Goal: Task Accomplishment & Management: Complete application form

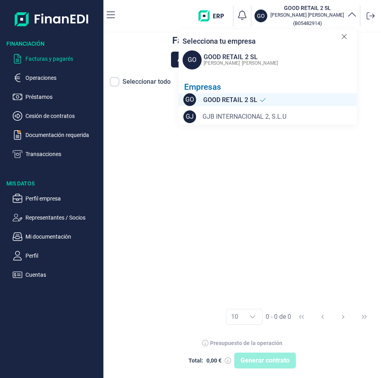
click at [242, 116] on span "GJB INTERNACIONAL 2, S.L.U" at bounding box center [244, 117] width 84 height 10
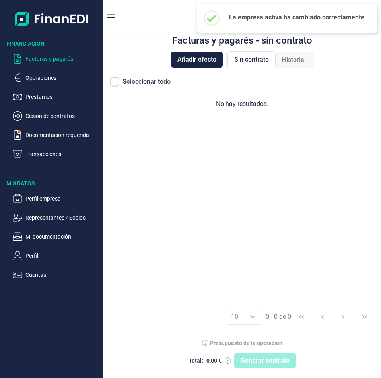
click at [185, 139] on div "No hay resultados." at bounding box center [241, 198] width 277 height 210
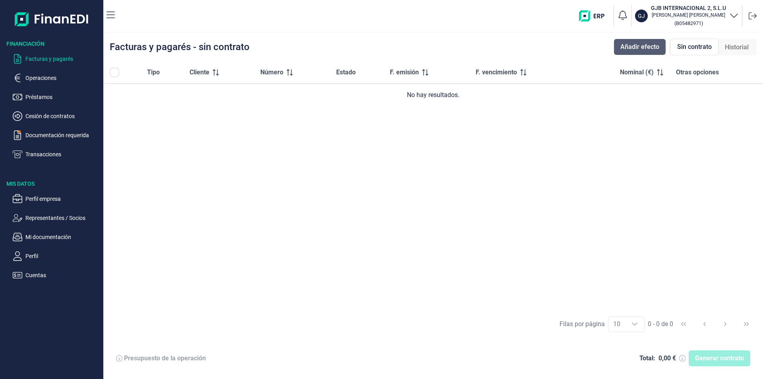
click at [380, 48] on span "Añadir efecto" at bounding box center [639, 47] width 39 height 10
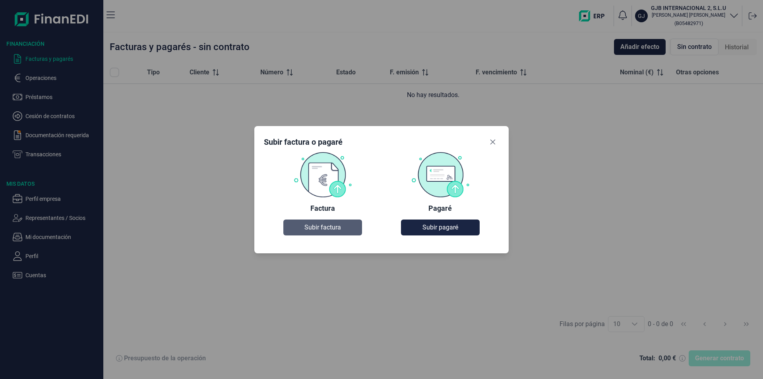
click at [318, 224] on span "Subir factura" at bounding box center [322, 227] width 37 height 10
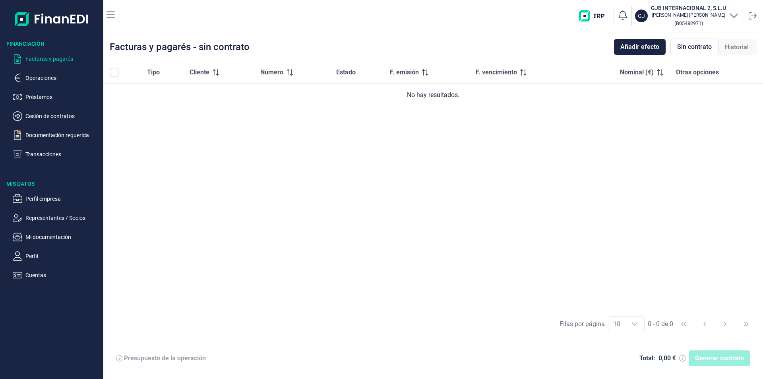
click at [46, 58] on p "Facturas y pagarés" at bounding box center [62, 59] width 75 height 10
click at [380, 50] on span "Añadir efecto" at bounding box center [639, 47] width 39 height 10
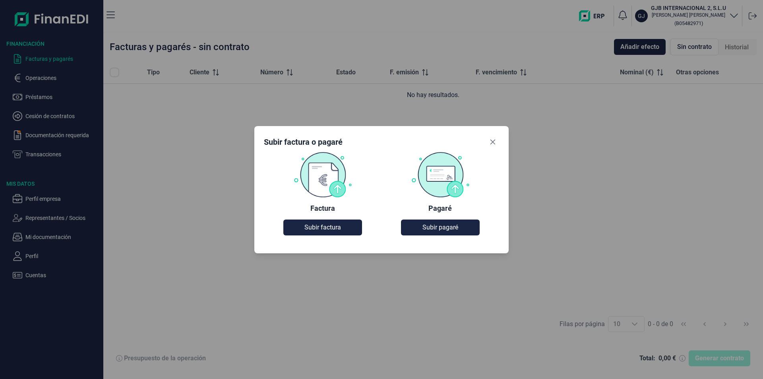
click at [326, 169] on img at bounding box center [322, 174] width 59 height 46
click at [314, 229] on span "Subir factura" at bounding box center [322, 227] width 37 height 10
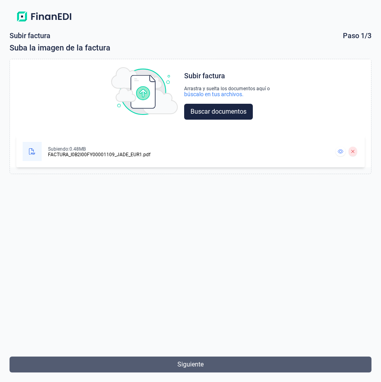
click at [191, 368] on span "Siguiente" at bounding box center [191, 365] width 26 height 10
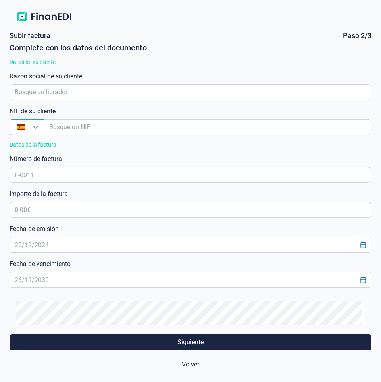
click at [38, 129] on icon "Busque un NIF" at bounding box center [36, 127] width 6 height 6
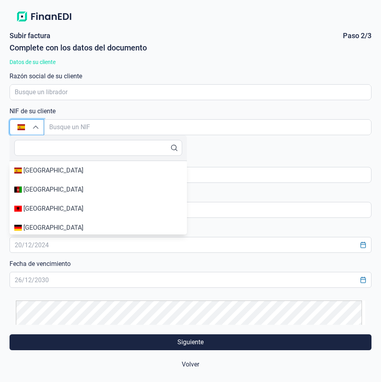
click at [38, 129] on icon "Busque un NIF" at bounding box center [36, 127] width 6 height 6
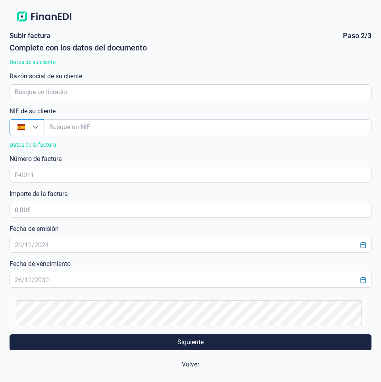
click at [38, 129] on icon "Busque un NIF" at bounding box center [36, 127] width 6 height 6
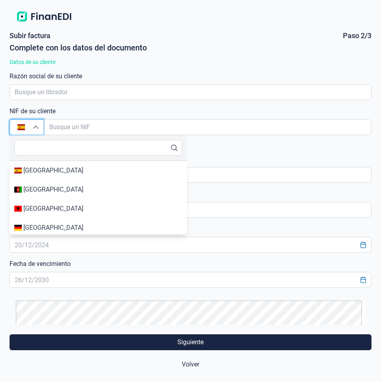
type input "[GEOGRAPHIC_DATA]"
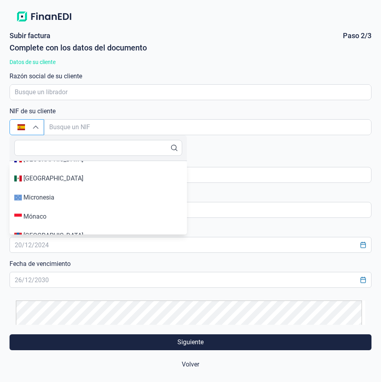
scroll to position [2813, 0]
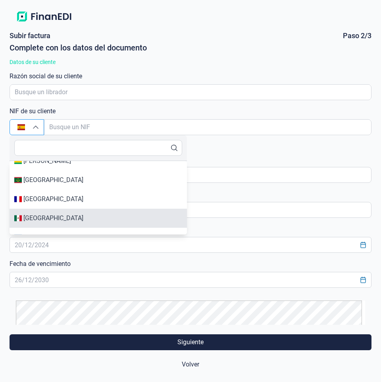
click at [48, 216] on div "[GEOGRAPHIC_DATA]" at bounding box center [98, 218] width 168 height 10
type input "[GEOGRAPHIC_DATA]"
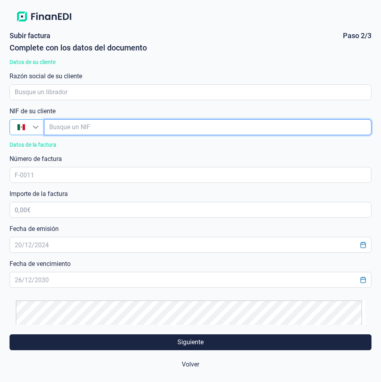
click at [58, 127] on input "empresaAutocomplete" at bounding box center [208, 127] width 328 height 16
paste input "DLI931201MI9"
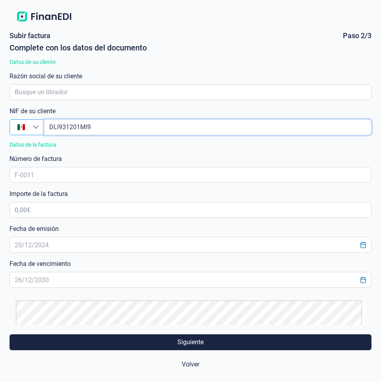
type input "DLI931201MI9"
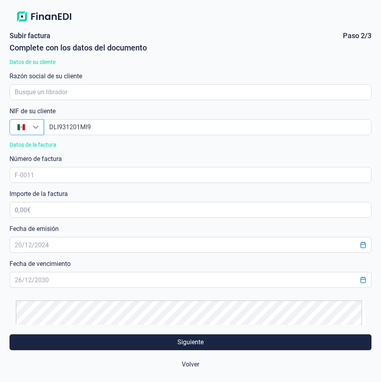
scroll to position [0, 0]
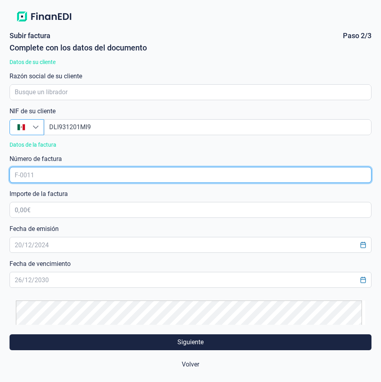
click at [34, 172] on input "text" at bounding box center [191, 175] width 362 height 16
paste input "I0B2I00FY00001109"
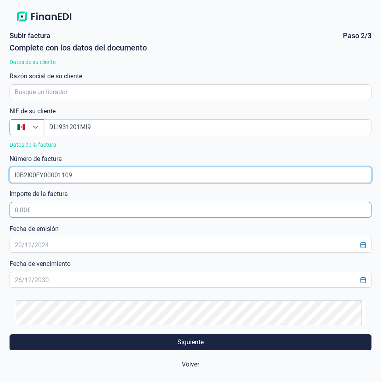
type input "I0B2I00FY00001109"
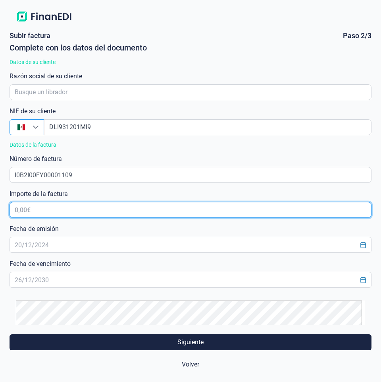
click at [54, 207] on input "text" at bounding box center [191, 210] width 362 height 16
type input "142.848,71 €"
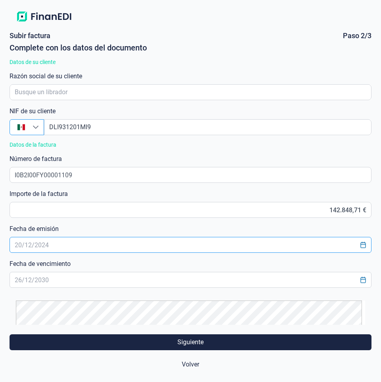
click at [27, 248] on input "text" at bounding box center [191, 245] width 362 height 16
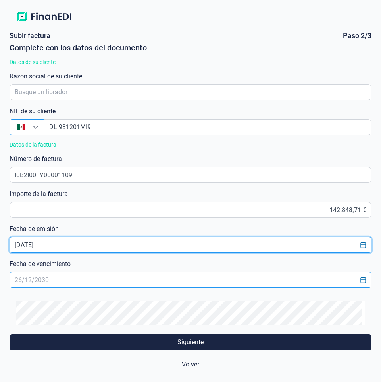
type input "[DATE]"
click at [15, 279] on input "text" at bounding box center [191, 280] width 362 height 16
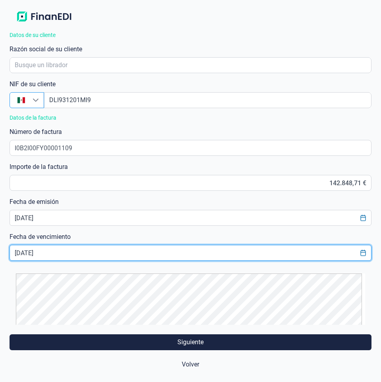
scroll to position [42, 0]
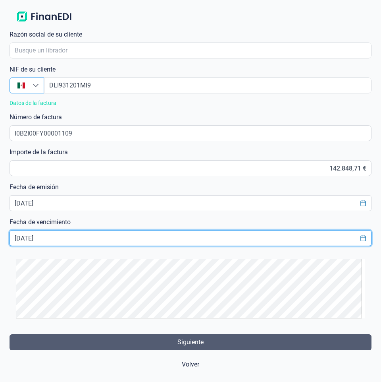
type input "[DATE]"
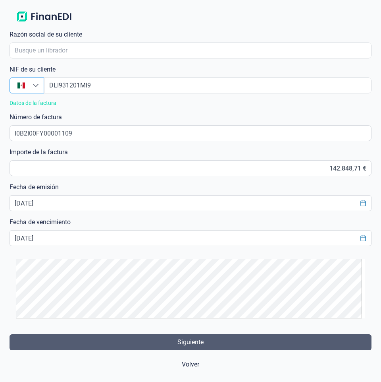
click at [197, 346] on span "Siguiente" at bounding box center [191, 342] width 26 height 10
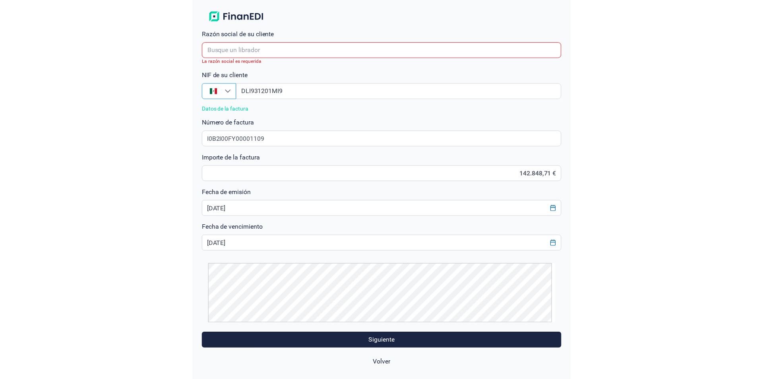
scroll to position [48, 0]
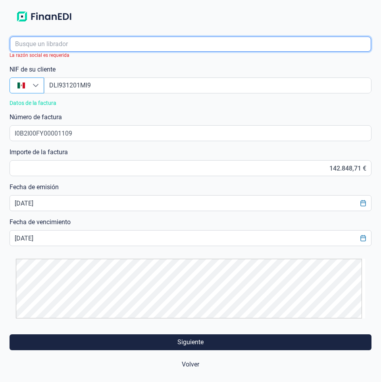
click at [56, 45] on input "empresaAutocomplete" at bounding box center [191, 44] width 362 height 15
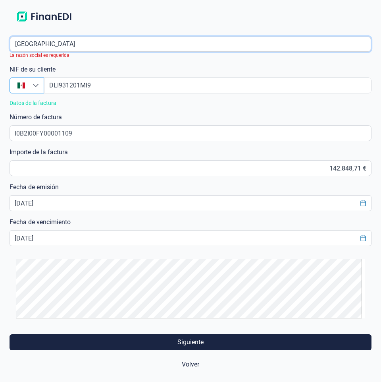
drag, startPoint x: 94, startPoint y: 44, endPoint x: -8, endPoint y: 45, distance: 101.7
click at [0, 45] on html "Subir factura Paso 2/3 Complete con los datos del documento Datos de su cliente…" at bounding box center [190, 191] width 381 height 382
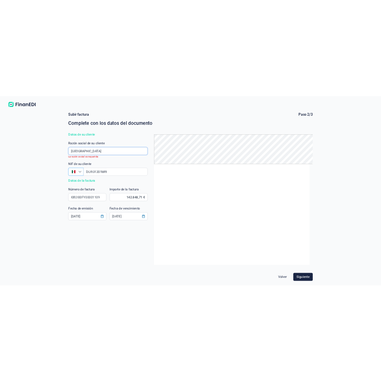
scroll to position [0, 0]
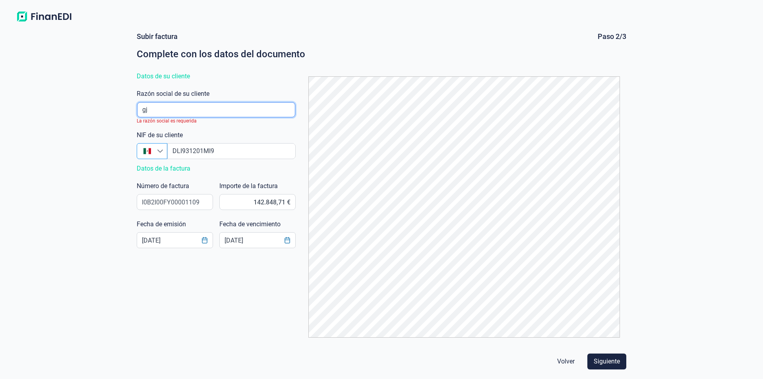
type input "g"
click at [380, 41] on div "Subir factura Paso 2/3 Complete con los datos del documento" at bounding box center [381, 46] width 489 height 29
click at [153, 106] on input "empresaAutocomplete" at bounding box center [216, 109] width 158 height 15
paste input "DISTRIBUIDORA LIVERPOOL S.A. DE C.V."
type input "DISTRIBUIDORA LIVERPOOL S.A. DE C.V."
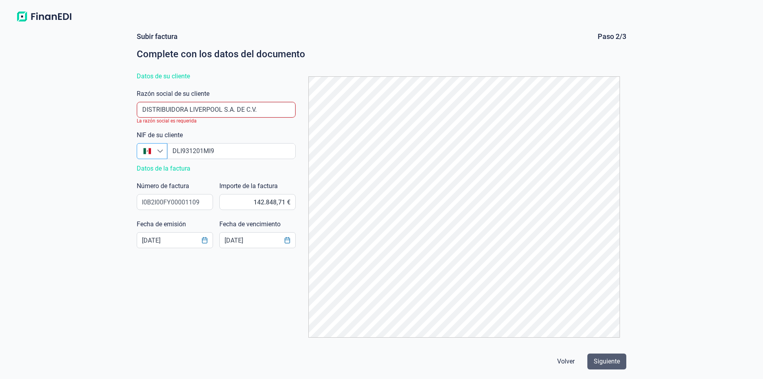
click at [380, 363] on span "Siguiente" at bounding box center [607, 361] width 26 height 10
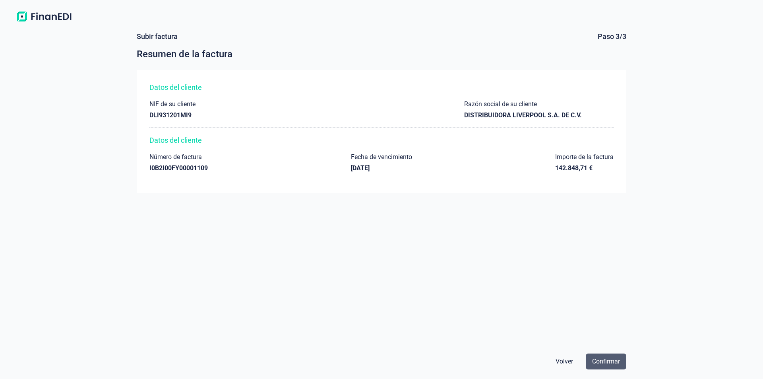
click at [380, 365] on span "Confirmar" at bounding box center [606, 361] width 28 height 10
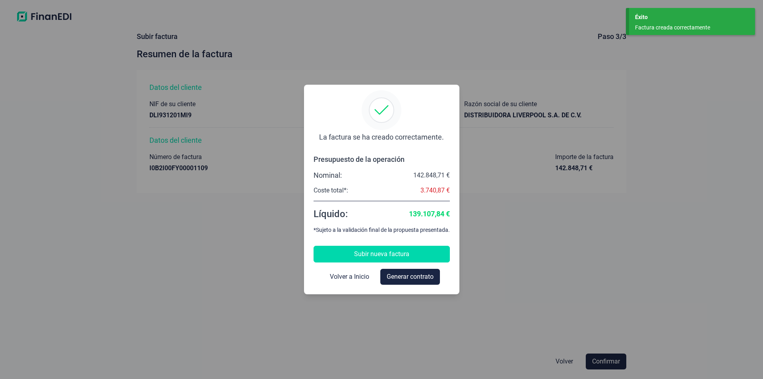
click at [359, 255] on span "Subir nueva factura" at bounding box center [381, 254] width 55 height 10
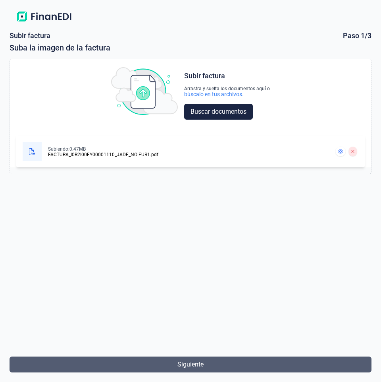
click at [196, 364] on span "Siguiente" at bounding box center [191, 365] width 26 height 10
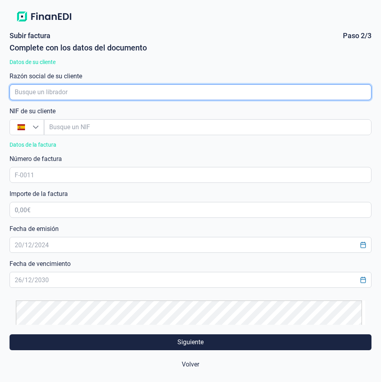
click at [49, 90] on input "empresaAutocomplete" at bounding box center [191, 92] width 362 height 16
paste input "DISTRIBUIDORA LIVERPOOL S.A. DE C.V."
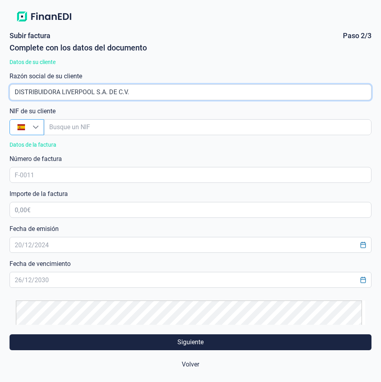
type input "DISTRIBUIDORA LIVERPOOL S.A. DE C.V."
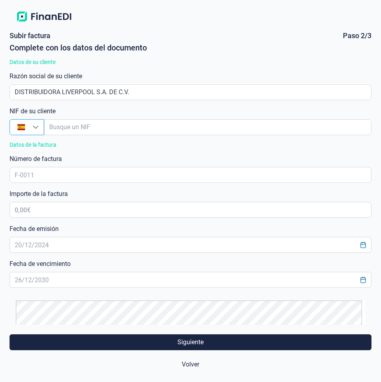
click at [38, 127] on icon "Busque un NIF" at bounding box center [36, 127] width 6 height 6
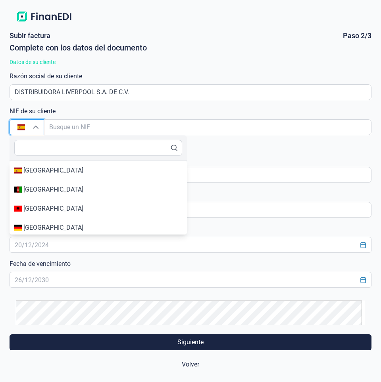
type input "[GEOGRAPHIC_DATA]"
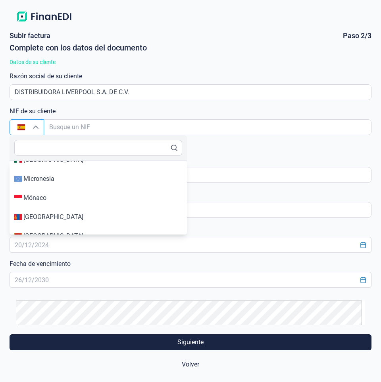
scroll to position [2831, 0]
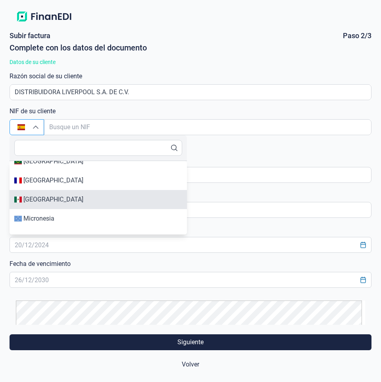
click at [82, 197] on div "[GEOGRAPHIC_DATA]" at bounding box center [98, 200] width 168 height 10
type input "[GEOGRAPHIC_DATA]"
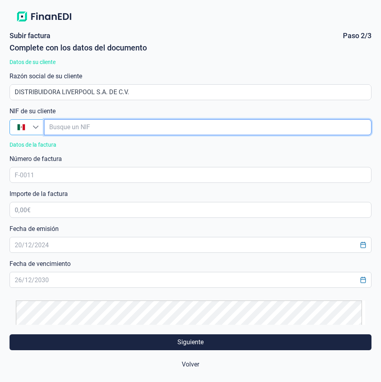
click at [55, 124] on input "empresaAutocomplete" at bounding box center [208, 127] width 328 height 16
paste input "DLI931201MI9"
type input "DLI931201MI9"
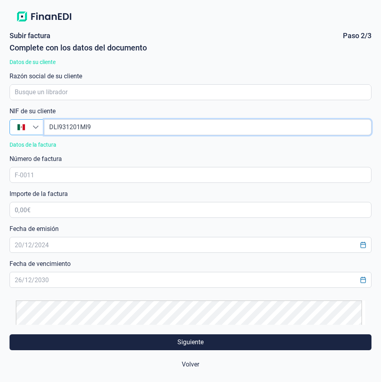
type input "DLI931201MI9"
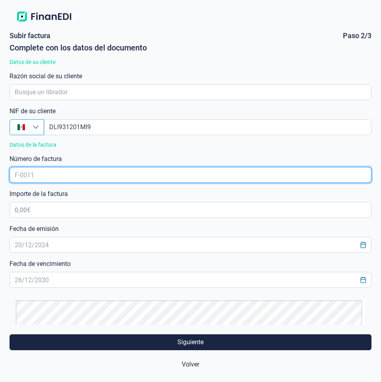
click at [36, 175] on input "text" at bounding box center [191, 175] width 362 height 16
paste input "I0B2I00FY00001110"
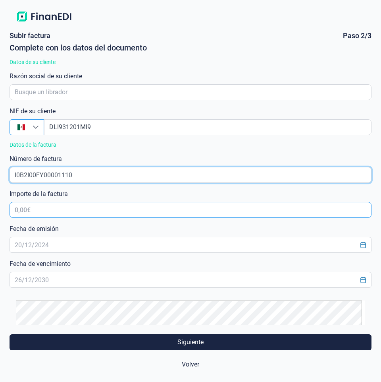
type input "I0B2I00FY00001110"
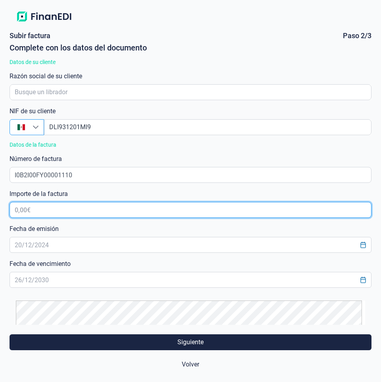
click at [16, 210] on input "text" at bounding box center [191, 210] width 362 height 16
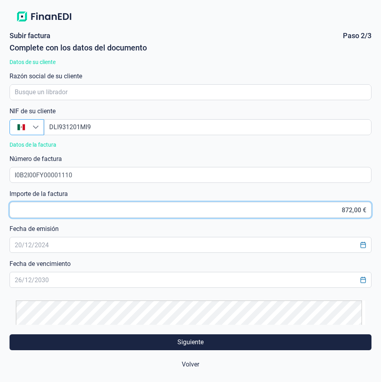
type input "872,10 €"
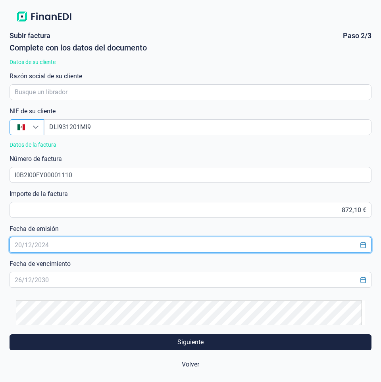
click at [21, 241] on input "text" at bounding box center [191, 245] width 362 height 16
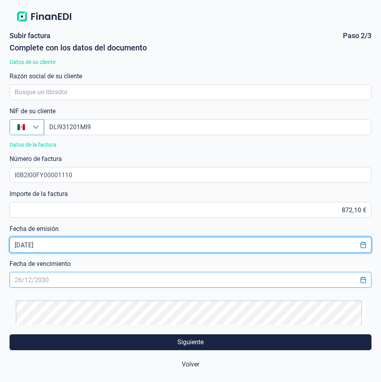
type input "[DATE]"
click at [15, 279] on input "text" at bounding box center [191, 280] width 362 height 16
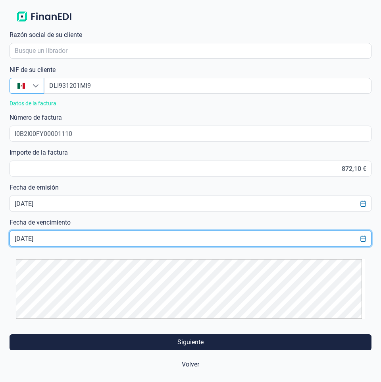
scroll to position [42, 0]
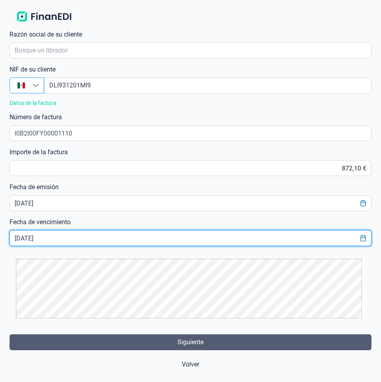
type input "[DATE]"
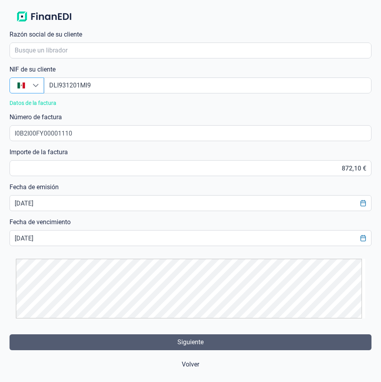
click at [197, 341] on span "Siguiente" at bounding box center [191, 342] width 26 height 10
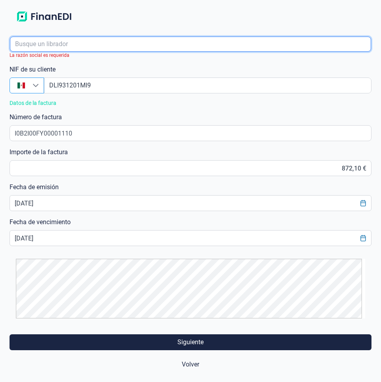
click at [34, 45] on input "empresaAutocomplete" at bounding box center [191, 44] width 362 height 15
paste input "DISTRIBUIDORA LIVERPOOL S.A. DE C.V."
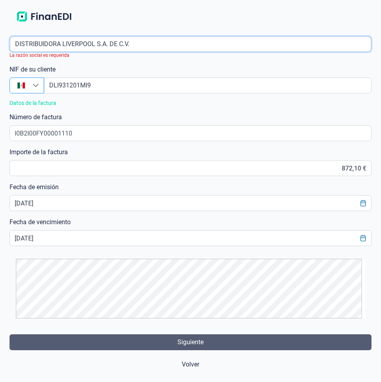
type input "DISTRIBUIDORA LIVERPOOL S.A. DE C.V."
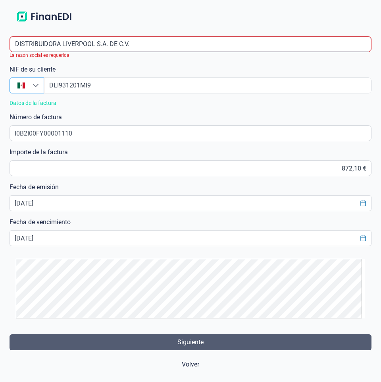
click at [201, 343] on span "Siguiente" at bounding box center [191, 342] width 26 height 10
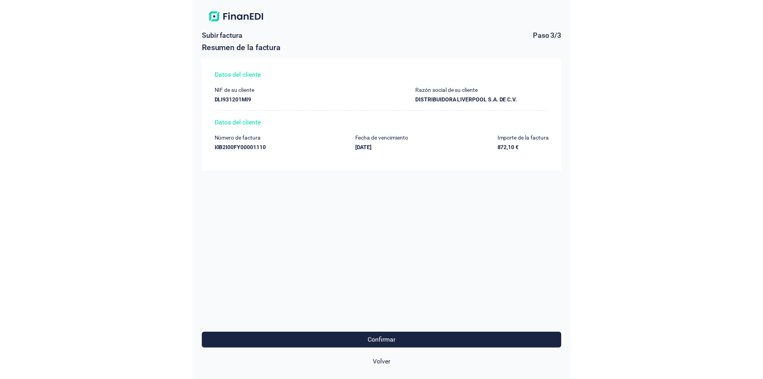
scroll to position [0, 0]
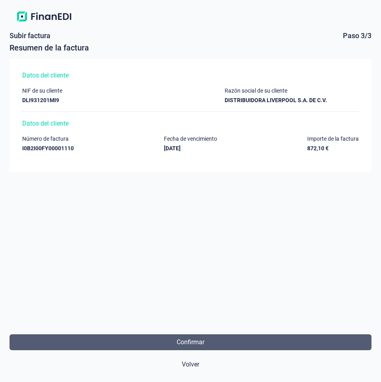
click at [203, 340] on span "Confirmar" at bounding box center [191, 342] width 28 height 10
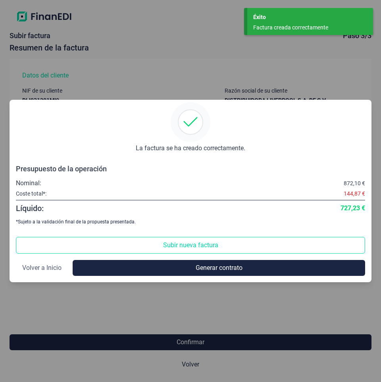
click at [37, 267] on span "Volver a Inicio" at bounding box center [41, 268] width 39 height 10
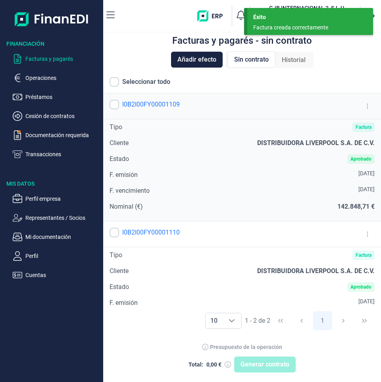
checkbox input "true"
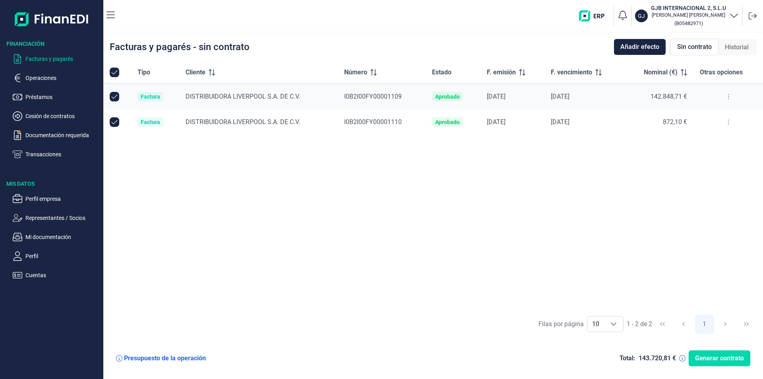
click at [380, 96] on button at bounding box center [728, 96] width 14 height 13
click at [380, 116] on span "Ver detalle de la factura" at bounding box center [699, 116] width 58 height 8
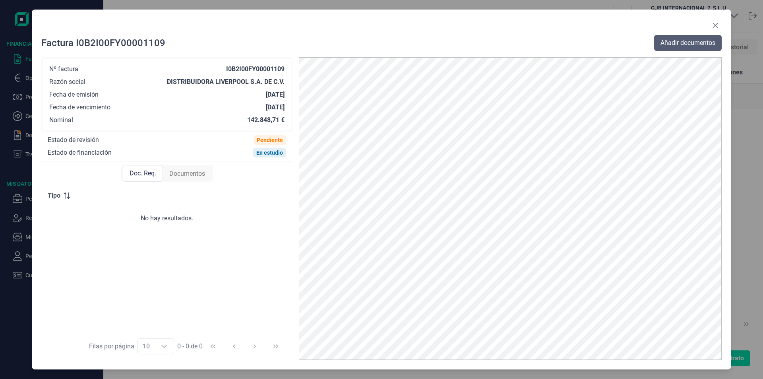
click at [380, 44] on span "Añadir documentos" at bounding box center [687, 43] width 55 height 10
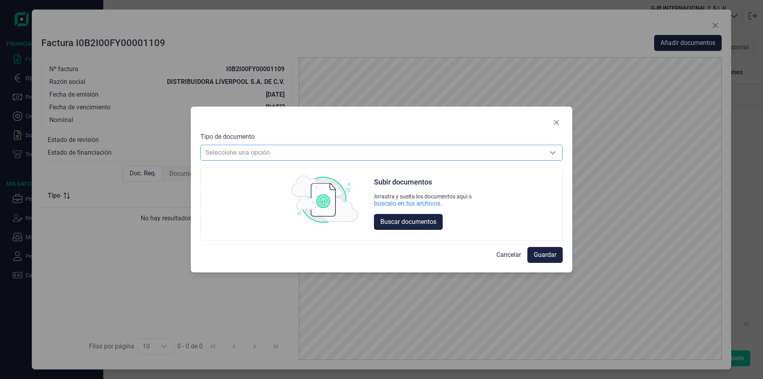
click at [380, 153] on icon "Seleccione una opción" at bounding box center [552, 152] width 6 height 6
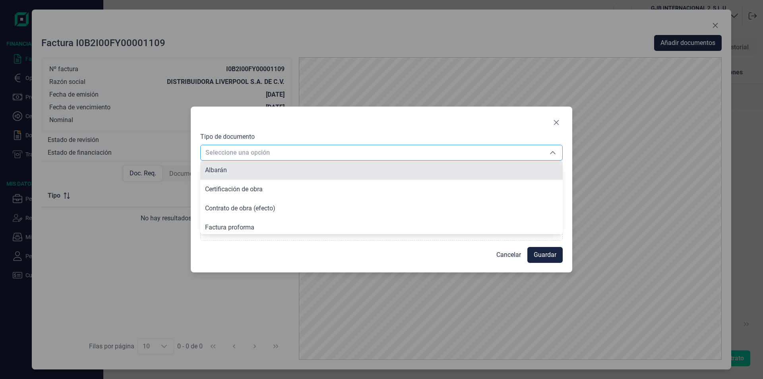
click at [380, 173] on li "Albarán" at bounding box center [381, 169] width 362 height 19
type input "Albarán"
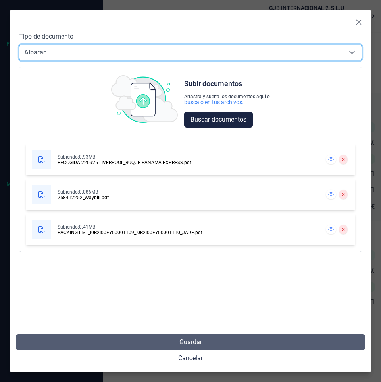
click at [195, 342] on span "Guardar" at bounding box center [191, 342] width 23 height 10
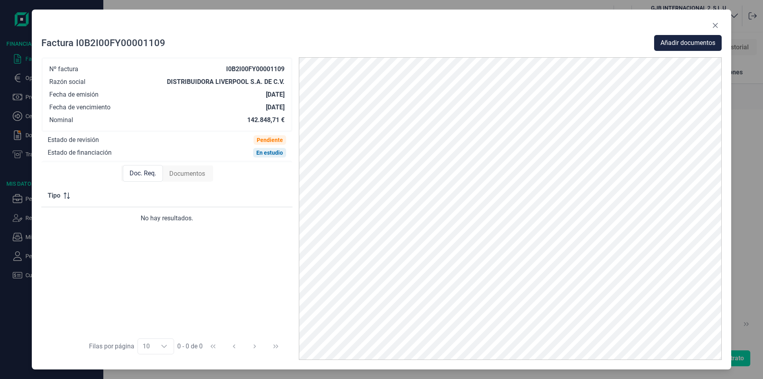
click at [101, 31] on div at bounding box center [381, 27] width 680 height 16
click at [380, 23] on icon "Close" at bounding box center [715, 25] width 6 height 6
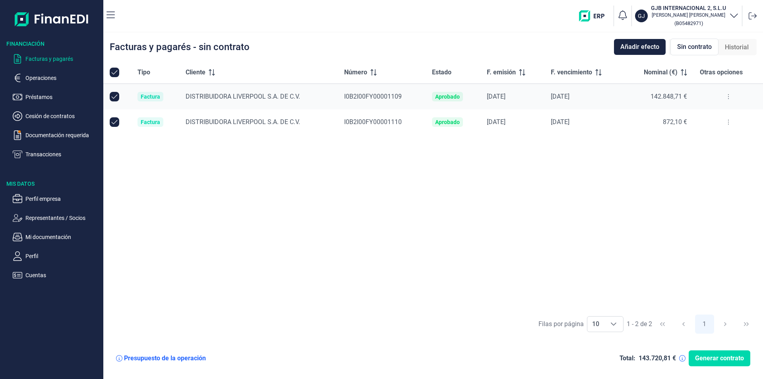
click at [380, 122] on icon at bounding box center [728, 122] width 2 height 6
click at [380, 123] on icon at bounding box center [728, 122] width 2 height 6
click at [380, 120] on button at bounding box center [728, 122] width 14 height 13
click at [380, 141] on span "Ver detalle de la factura" at bounding box center [699, 142] width 58 height 8
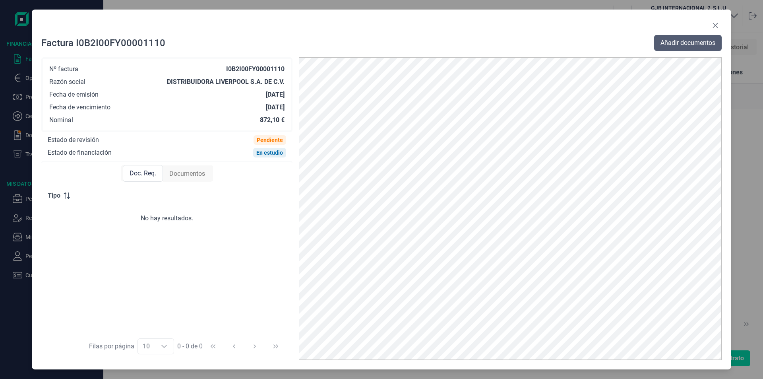
click at [380, 44] on span "Añadir documentos" at bounding box center [687, 43] width 55 height 10
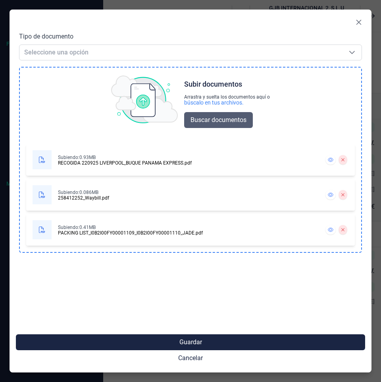
click at [227, 121] on span "Buscar documentos" at bounding box center [219, 120] width 56 height 10
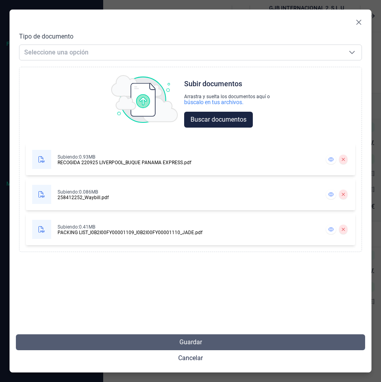
click at [186, 344] on span "Guardar" at bounding box center [191, 342] width 23 height 10
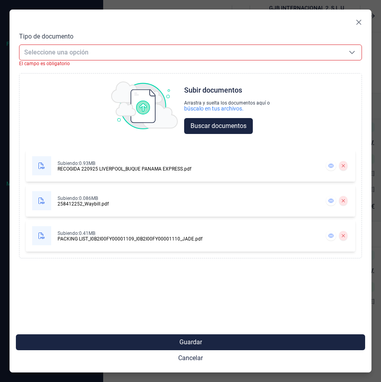
click at [58, 54] on span "Seleccione una opción" at bounding box center [180, 52] width 323 height 15
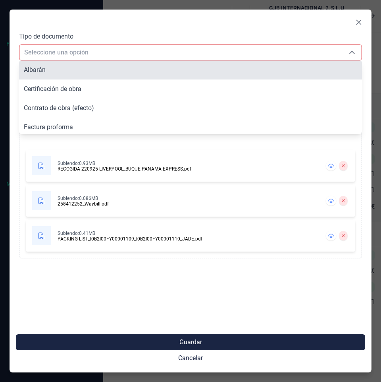
click at [52, 72] on li "Albarán" at bounding box center [190, 69] width 343 height 19
type input "Albarán"
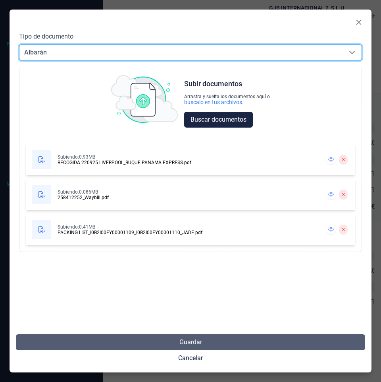
click at [198, 341] on span "Guardar" at bounding box center [191, 342] width 23 height 10
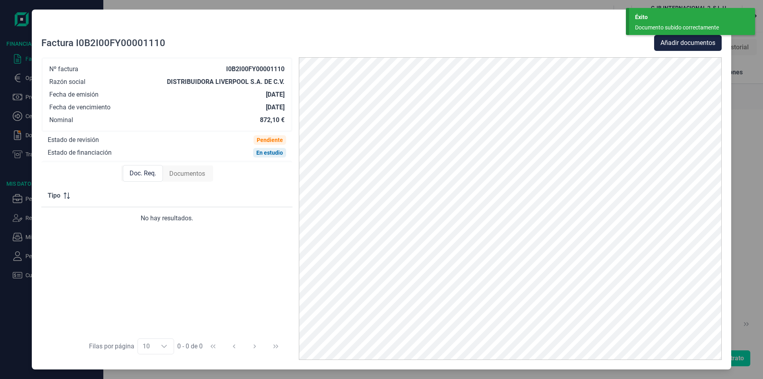
click at [380, 79] on div "Factura I0B2I00FY00001110 Añadir documentos Nº factura I0B2I00FY00001110 Razón …" at bounding box center [381, 189] width 763 height 379
click at [380, 83] on div "Factura I0B2I00FY00001110 Añadir documentos Nº factura I0B2I00FY00001110 Razón …" at bounding box center [381, 189] width 763 height 379
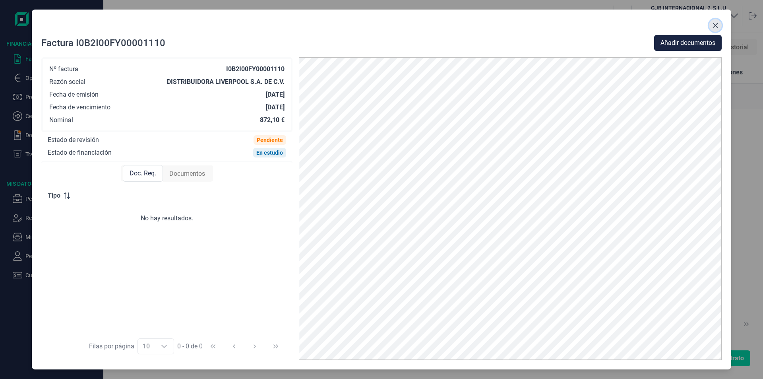
click at [380, 23] on icon "Close" at bounding box center [715, 25] width 6 height 6
